Goal: Task Accomplishment & Management: Manage account settings

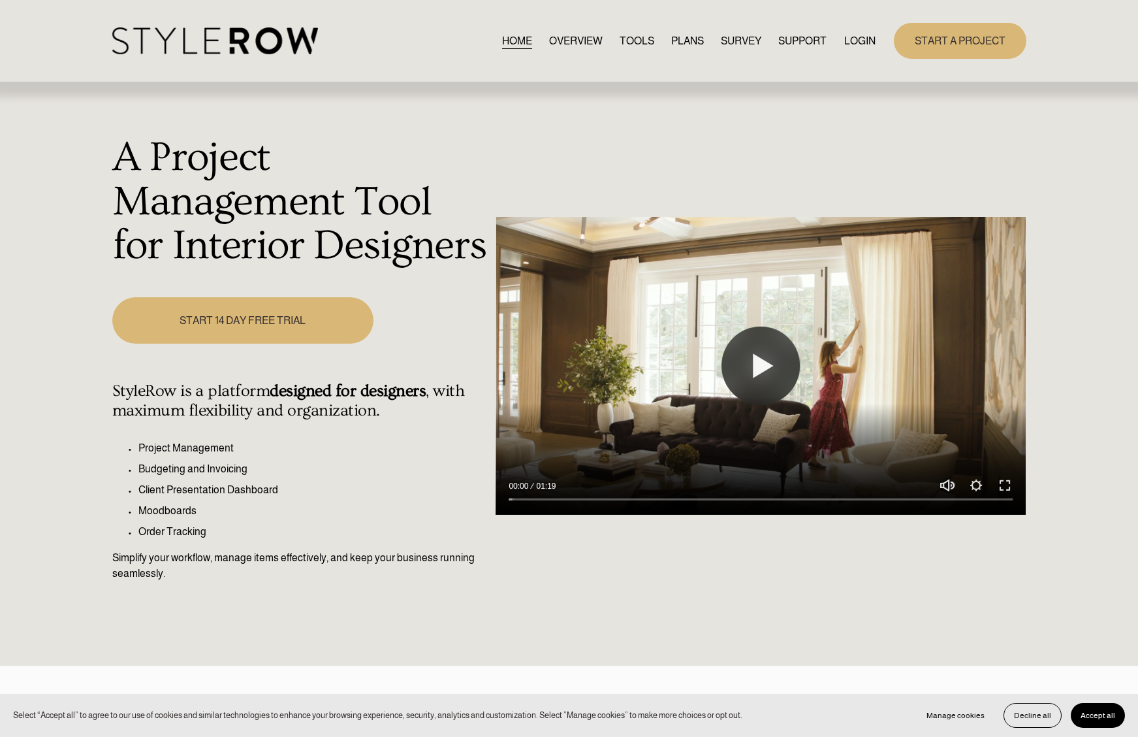
click at [852, 40] on link "LOGIN" at bounding box center [859, 41] width 31 height 18
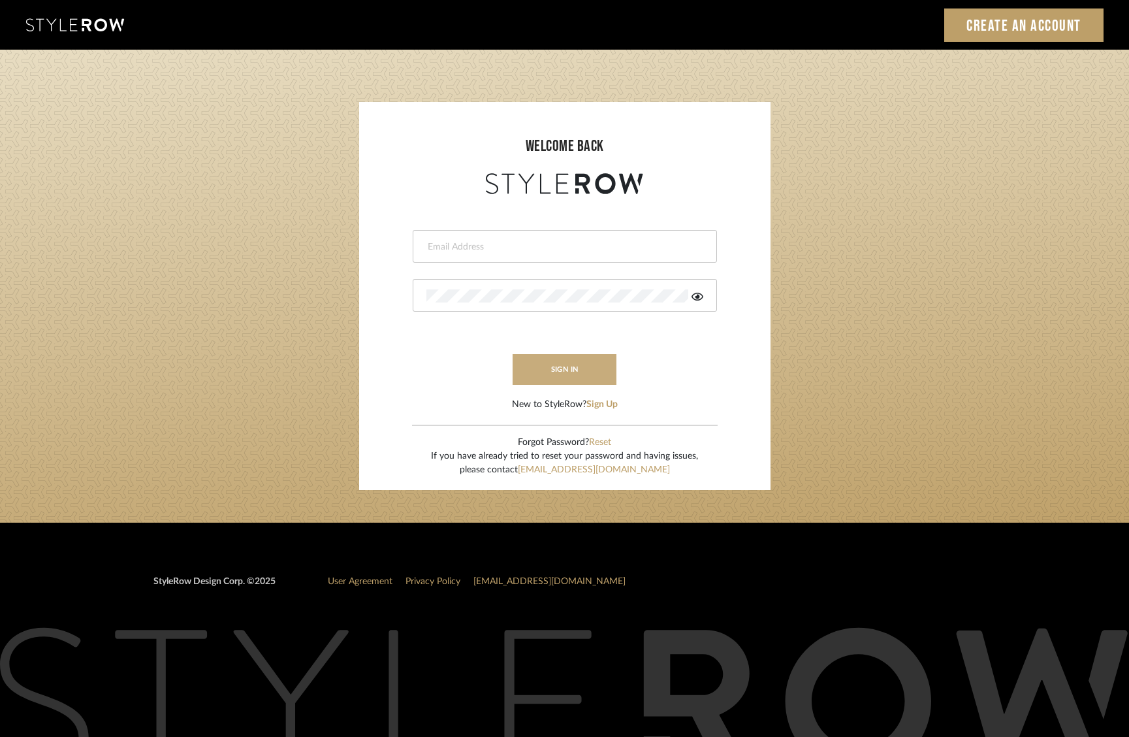
type input "dana.lewisrosedesign@gmail.com"
drag, startPoint x: 592, startPoint y: 355, endPoint x: 603, endPoint y: 350, distance: 12.3
click at [592, 355] on button "sign in" at bounding box center [565, 369] width 104 height 31
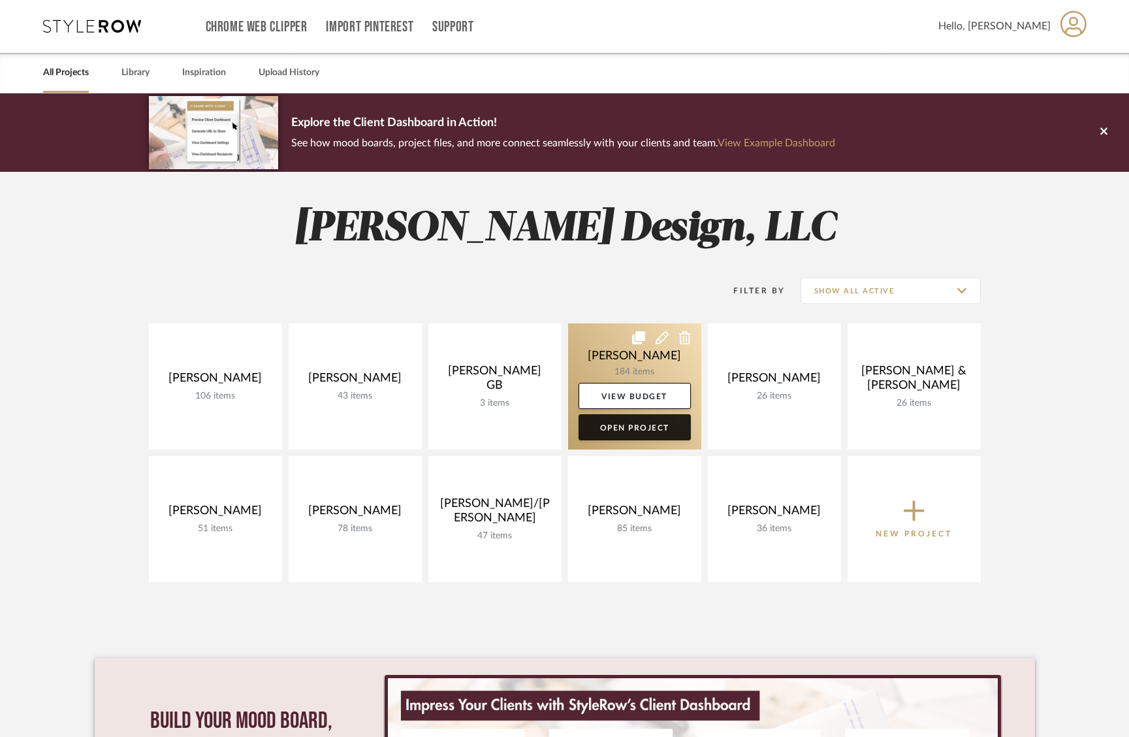
scroll to position [4, 0]
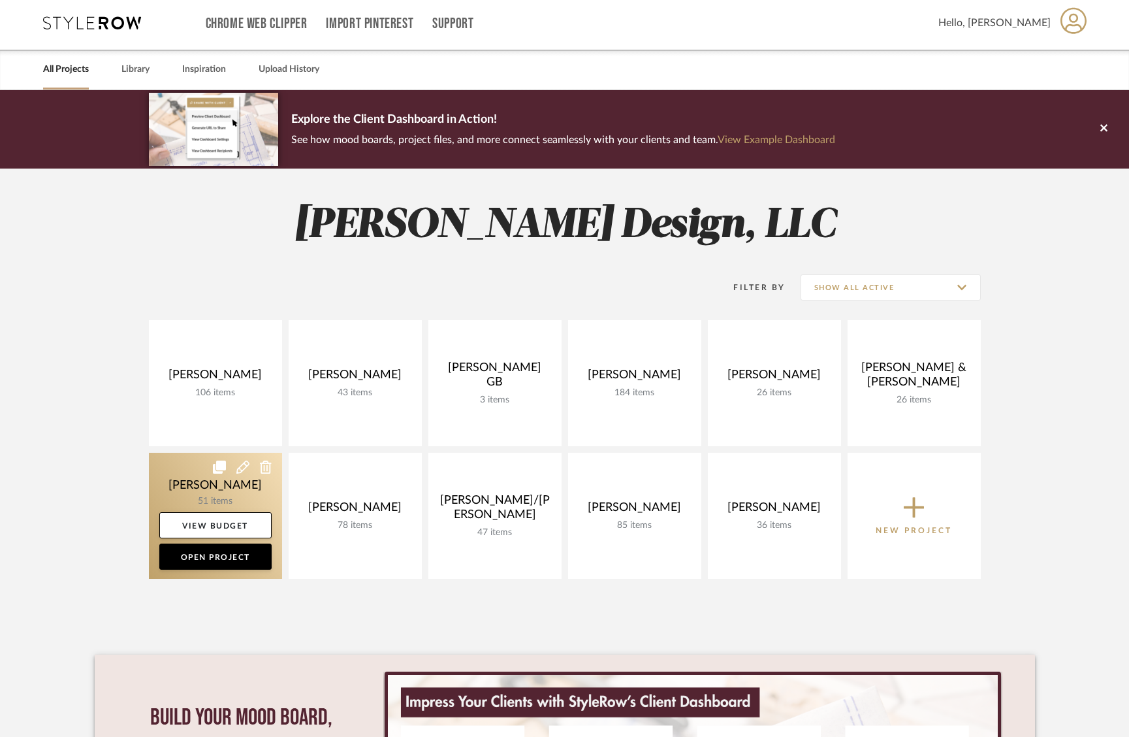
click at [219, 495] on link at bounding box center [215, 516] width 133 height 126
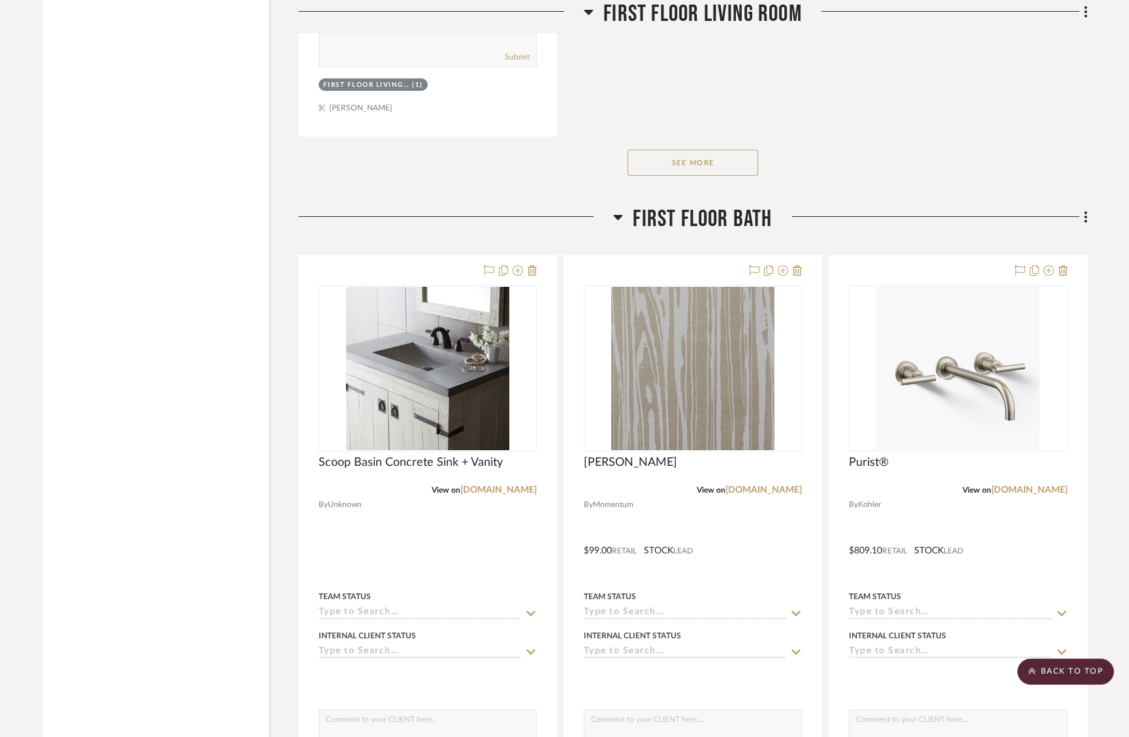
scroll to position [6902, 0]
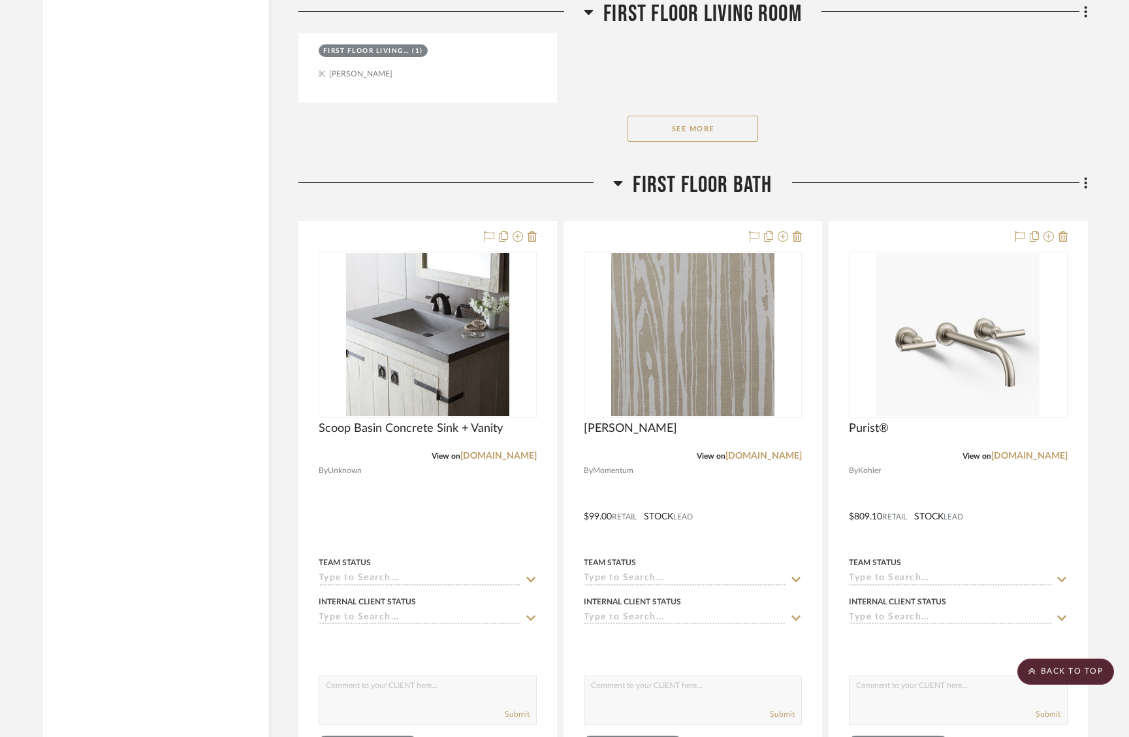
click at [711, 123] on button "See More" at bounding box center [693, 129] width 131 height 26
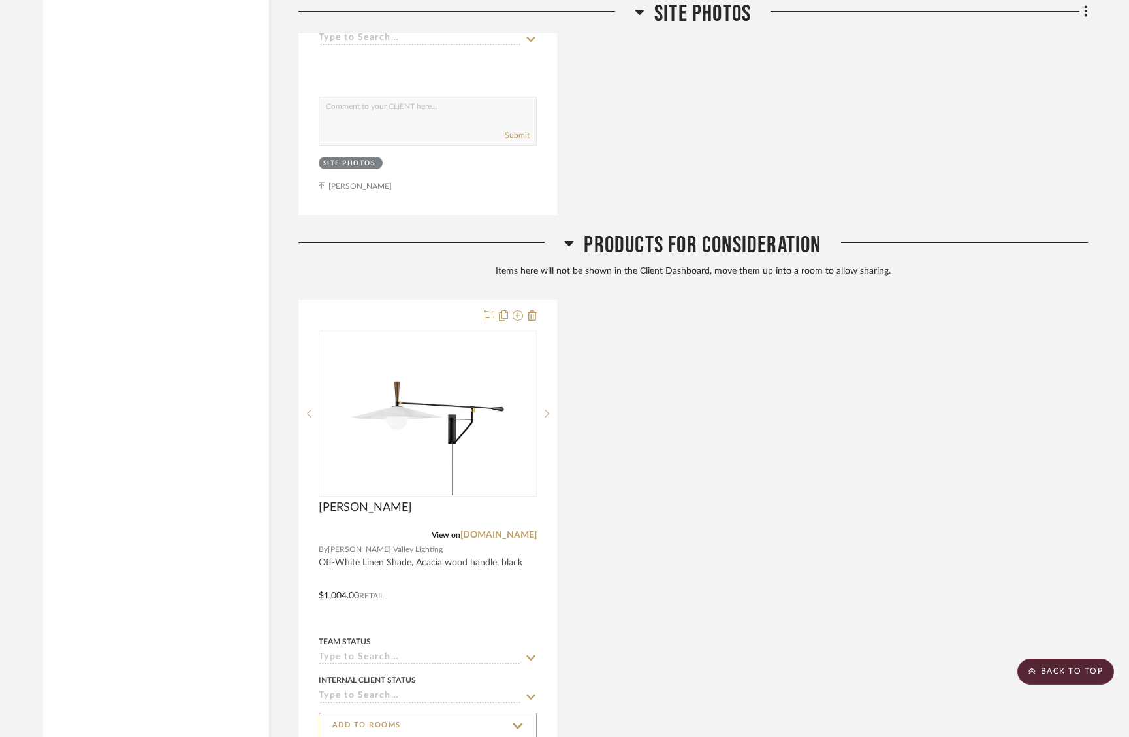
scroll to position [11877, 0]
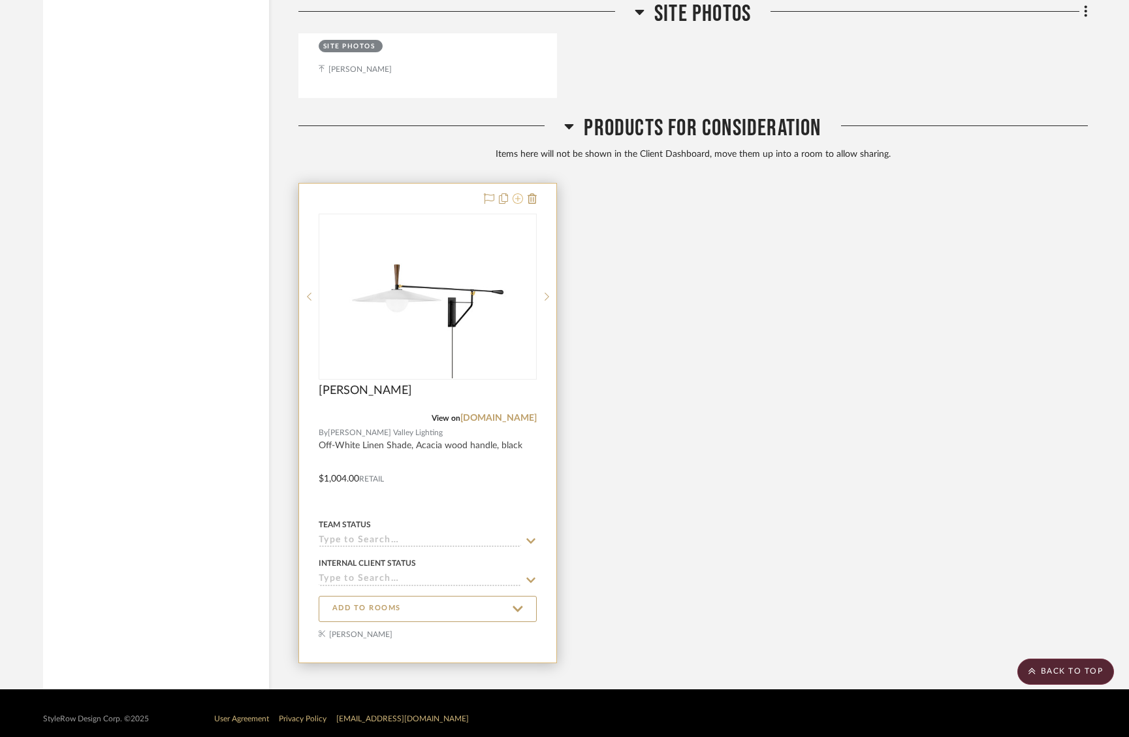
click at [518, 193] on icon at bounding box center [518, 198] width 10 height 10
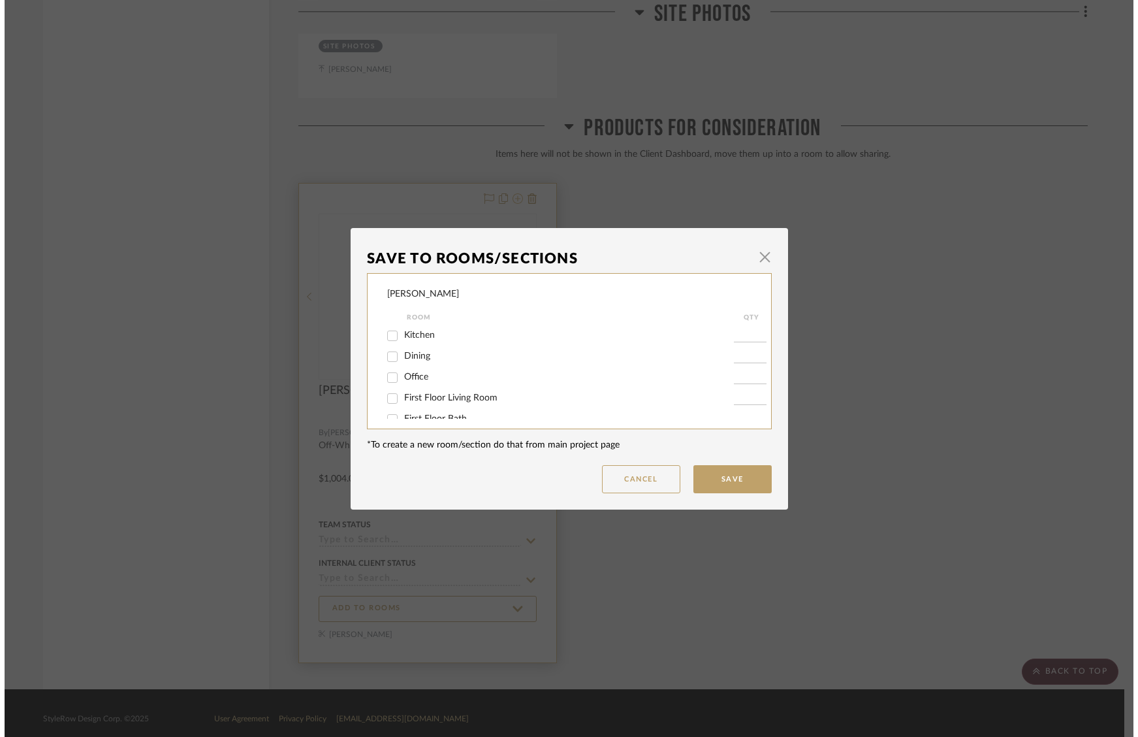
scroll to position [0, 0]
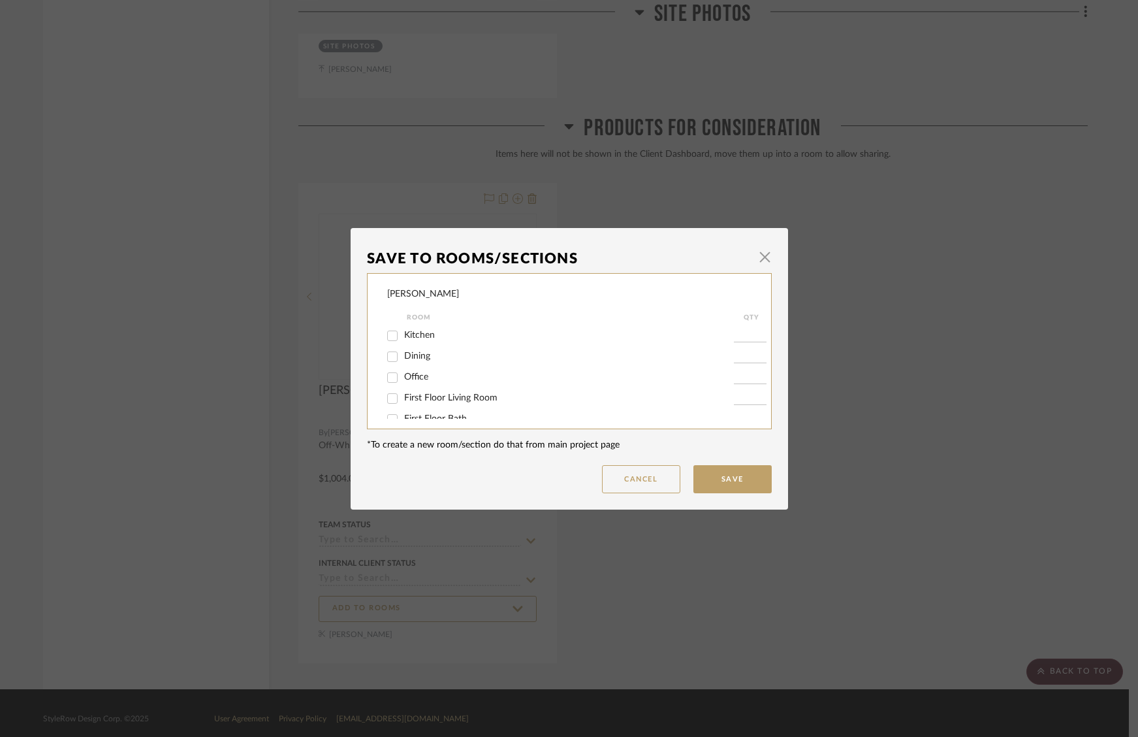
drag, startPoint x: 389, startPoint y: 399, endPoint x: 504, endPoint y: 416, distance: 116.2
click at [389, 399] on input "First Floor Living Room" at bounding box center [392, 398] width 21 height 21
checkbox input "true"
type input "1"
click at [746, 487] on button "Save" at bounding box center [733, 479] width 78 height 28
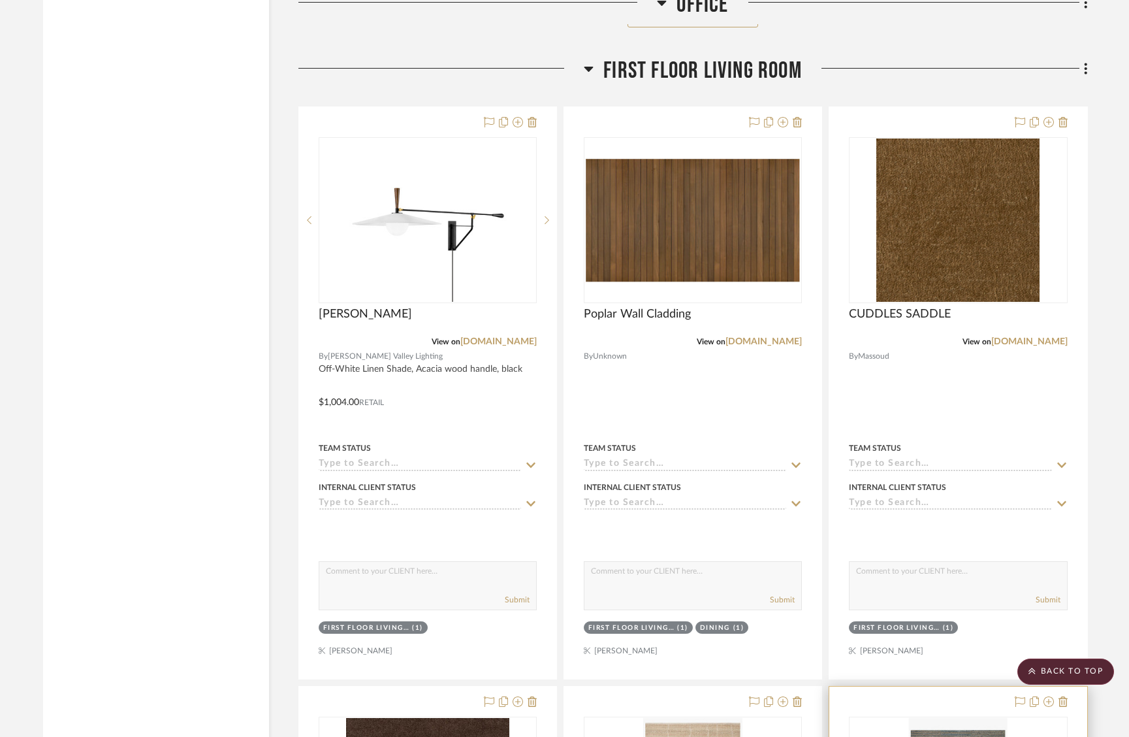
scroll to position [5154, 0]
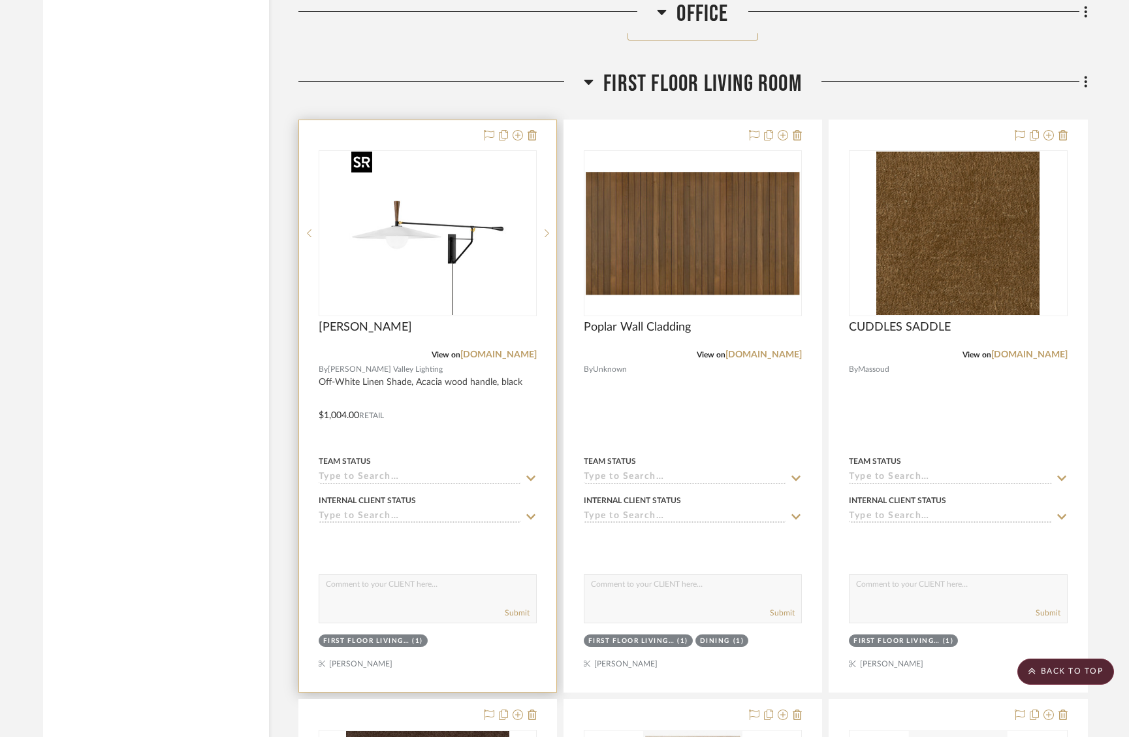
click at [459, 265] on img "0" at bounding box center [427, 233] width 163 height 163
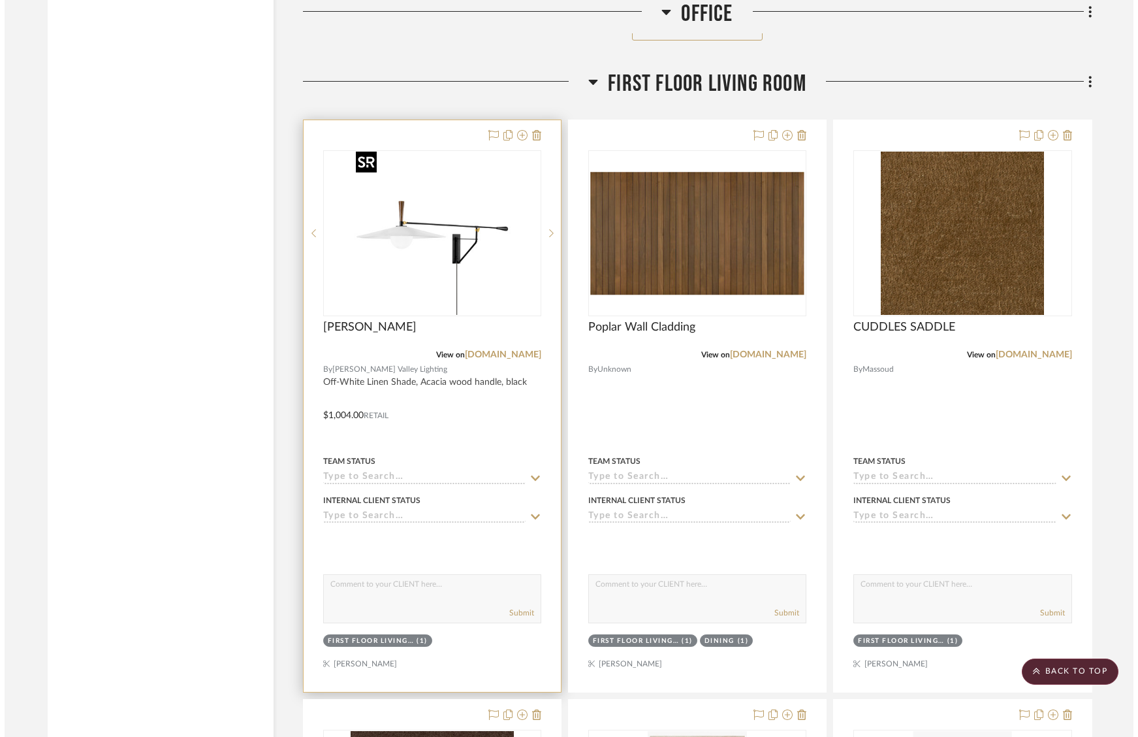
scroll to position [0, 0]
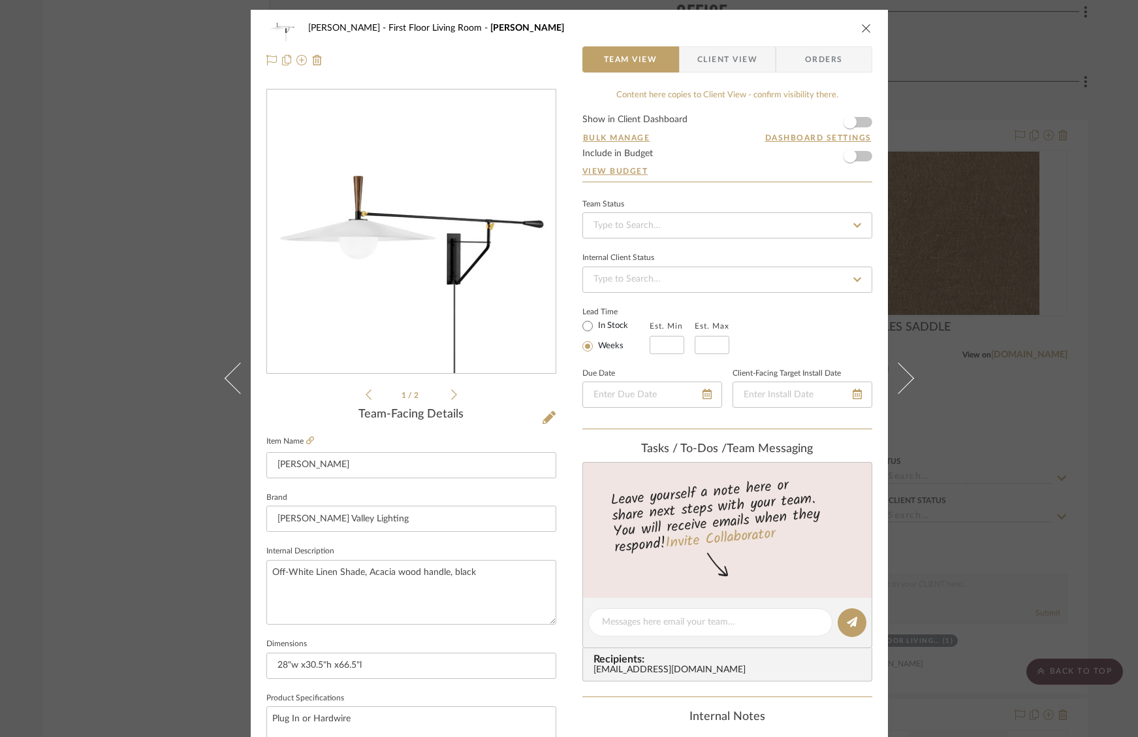
click at [452, 395] on div "1 / 2" at bounding box center [411, 245] width 290 height 313
click at [451, 394] on icon at bounding box center [454, 395] width 6 height 12
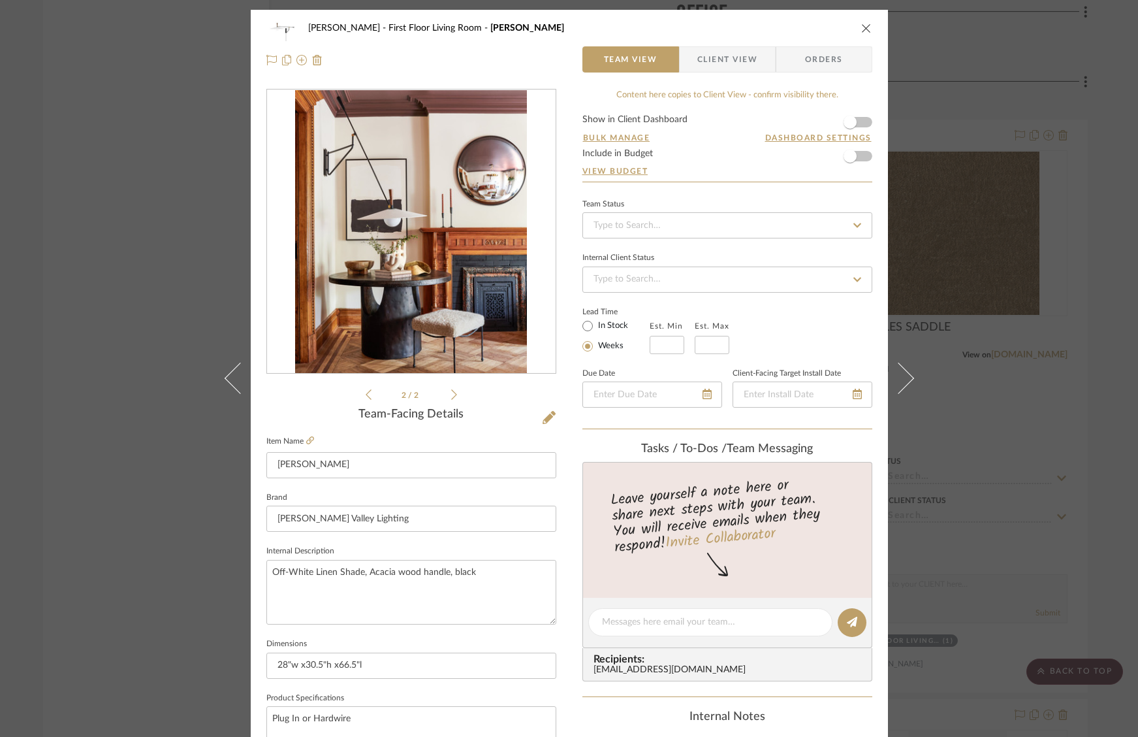
click at [366, 396] on icon at bounding box center [369, 395] width 6 height 12
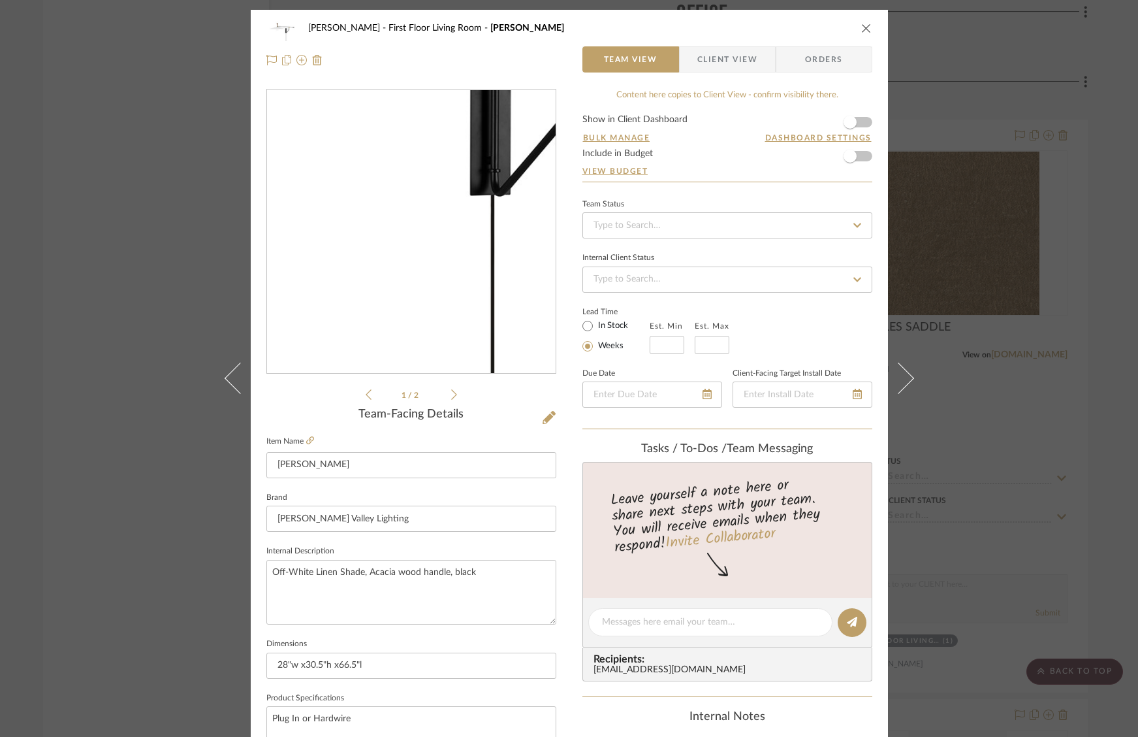
click at [423, 296] on img "0" at bounding box center [411, 231] width 283 height 283
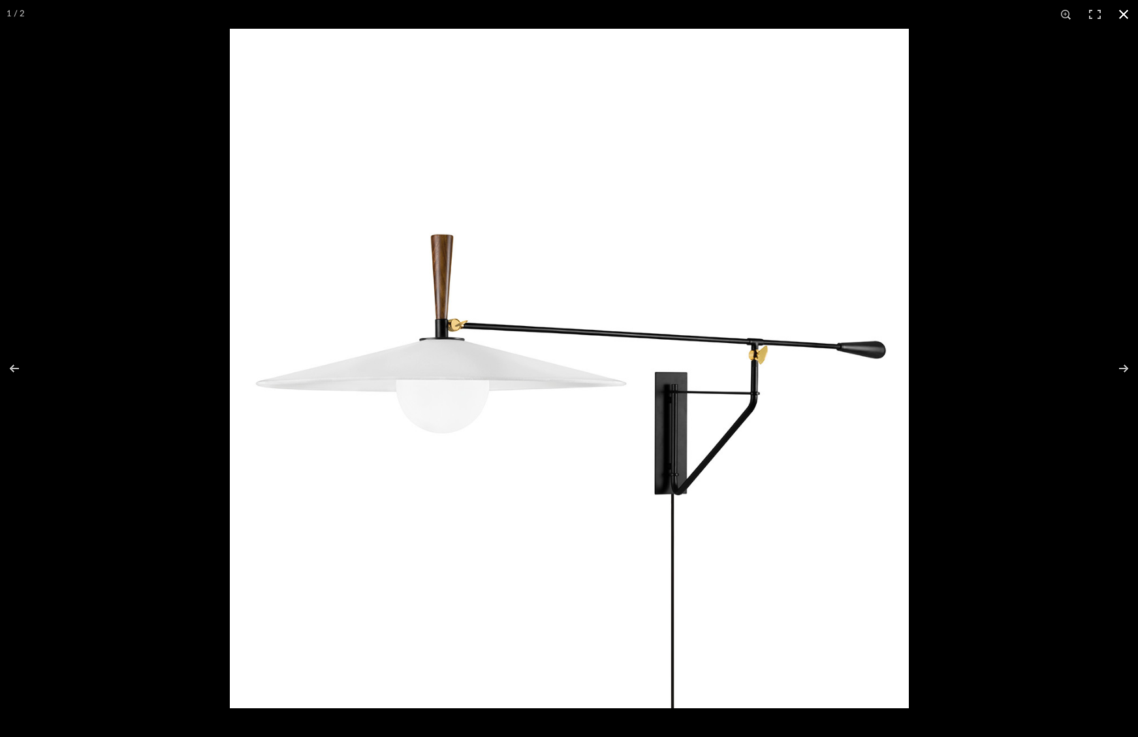
click at [966, 254] on div at bounding box center [799, 397] width 1138 height 737
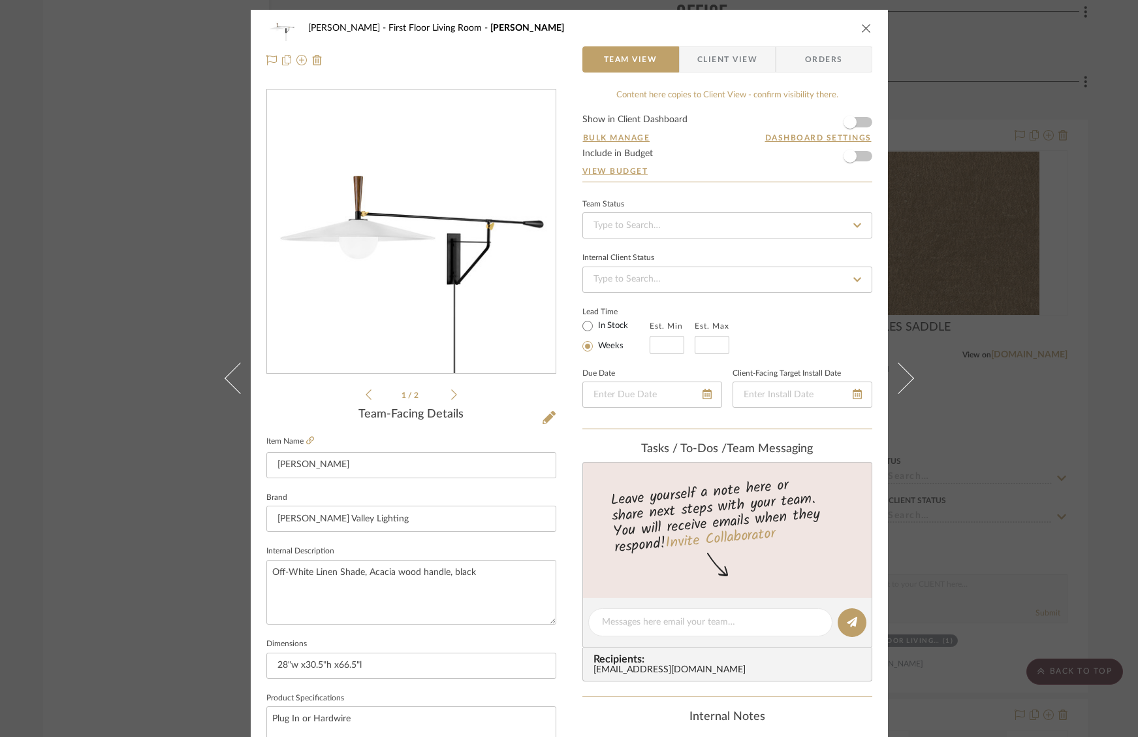
click at [1095, 225] on div "O'Connor, Lizzy First Floor Living Room Duarte Team View Client View Orders 1 /…" at bounding box center [569, 368] width 1138 height 737
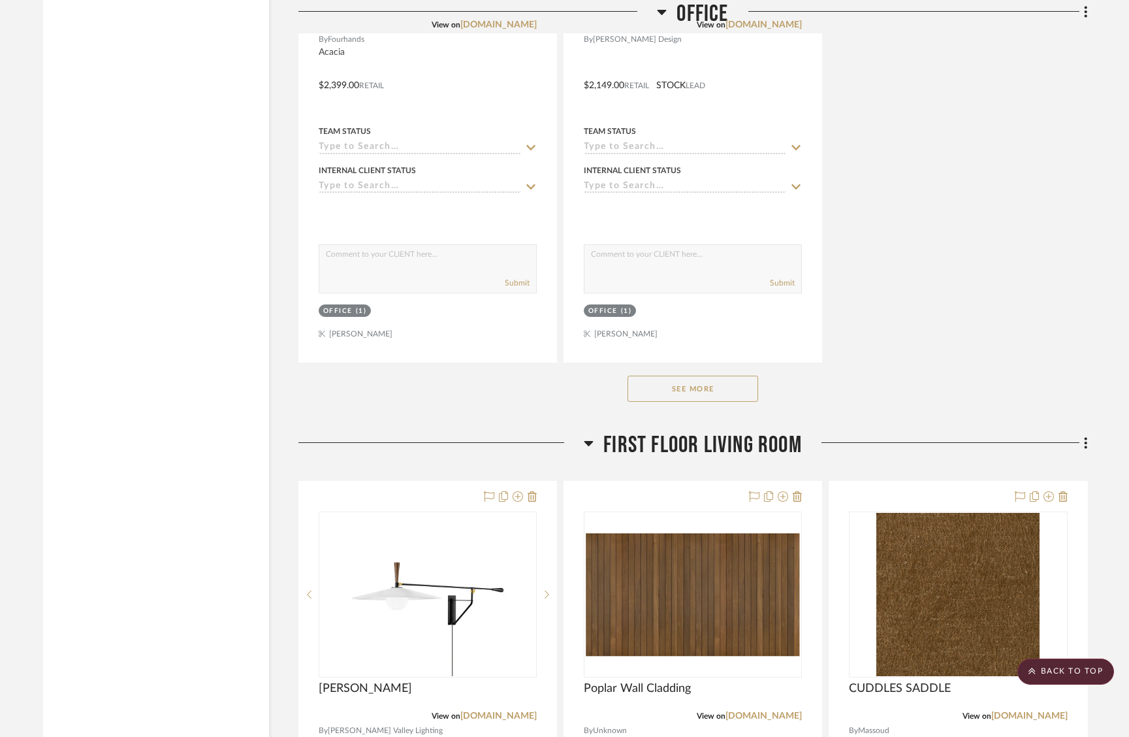
scroll to position [4771, 0]
